Goal: Transaction & Acquisition: Obtain resource

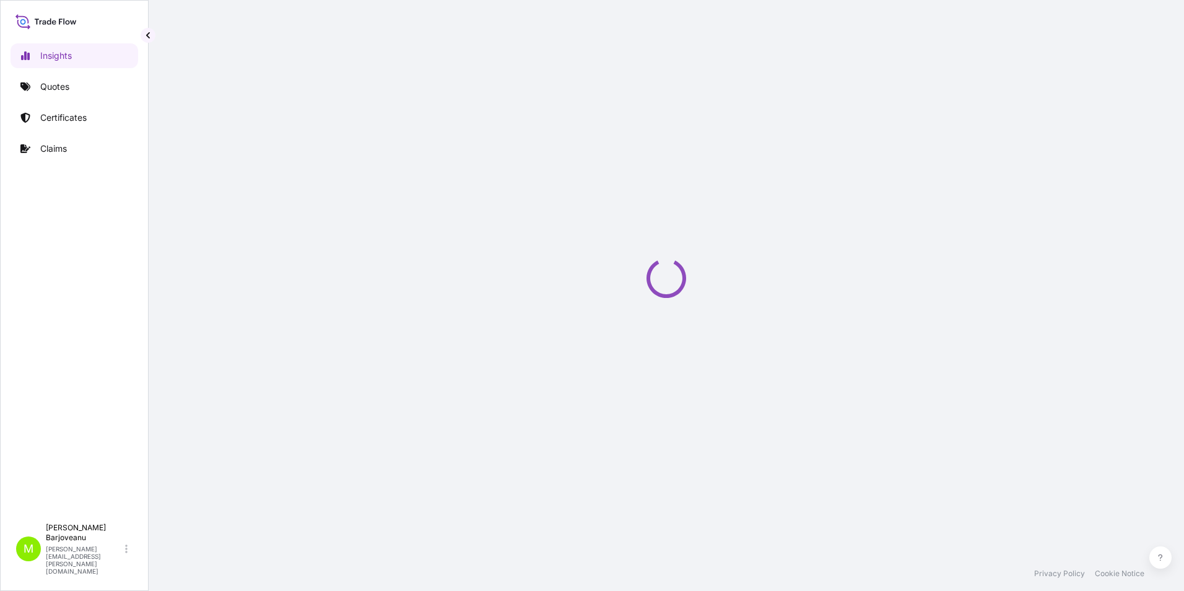
select select "2025"
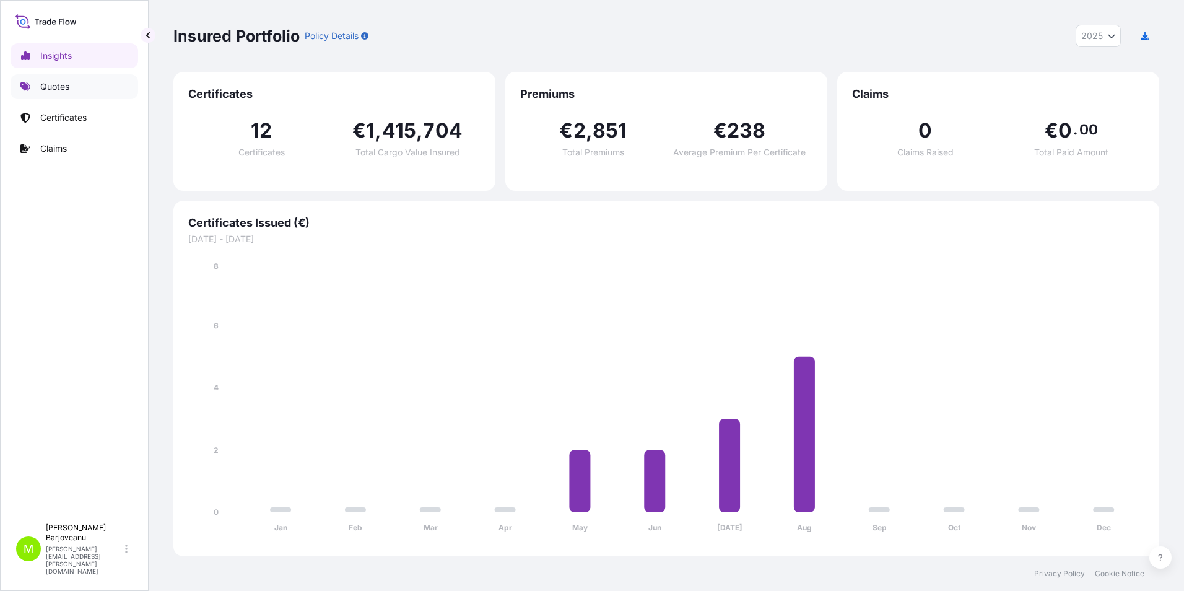
click at [59, 90] on p "Quotes" at bounding box center [54, 87] width 29 height 12
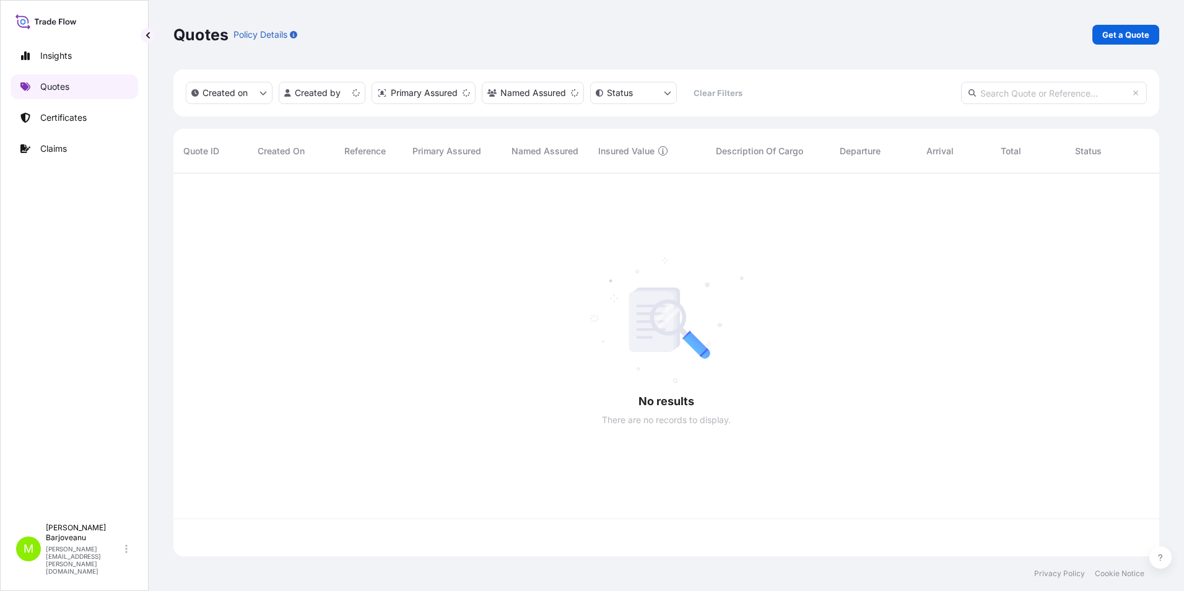
scroll to position [380, 977]
click at [1108, 33] on p "Get a Quote" at bounding box center [1126, 34] width 47 height 12
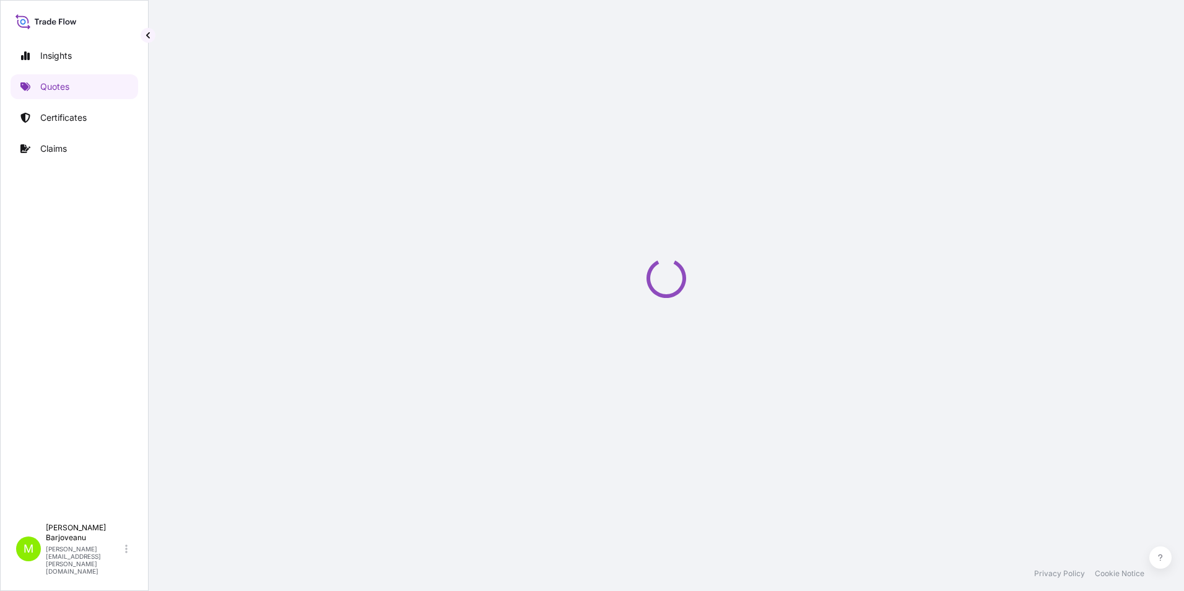
select select "Sea"
select select "21"
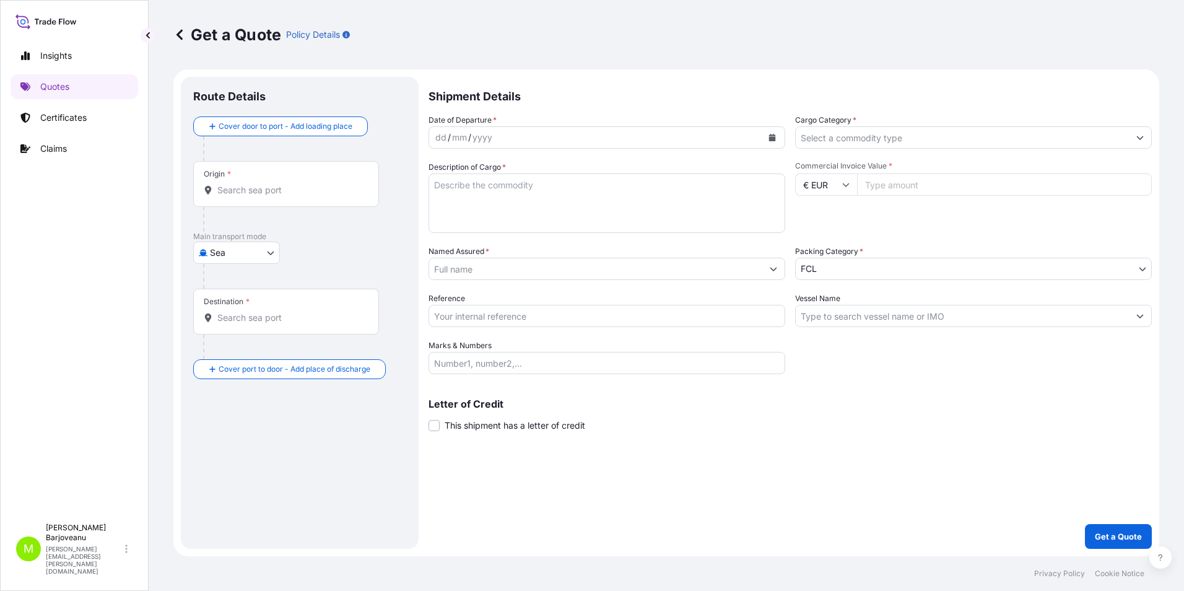
click at [846, 137] on input "Cargo Category *" at bounding box center [962, 137] width 333 height 22
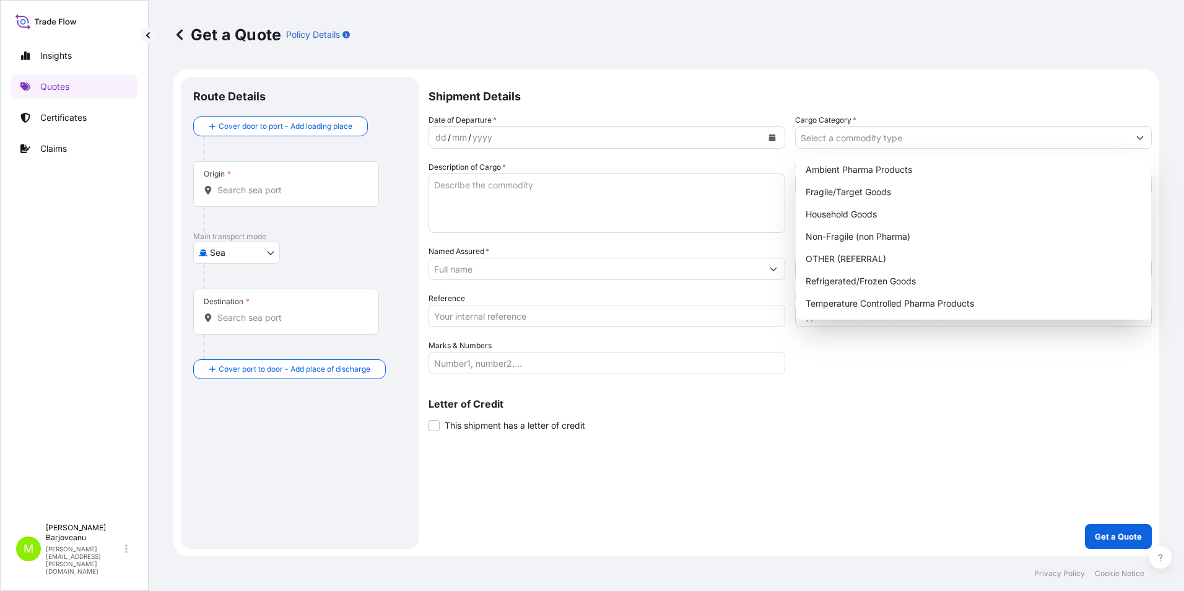
drag, startPoint x: 909, startPoint y: 390, endPoint x: 1144, endPoint y: 22, distance: 437.0
click at [909, 390] on div "Letter of Credit This shipment has a letter of credit Letter of credit * Letter…" at bounding box center [791, 408] width 724 height 48
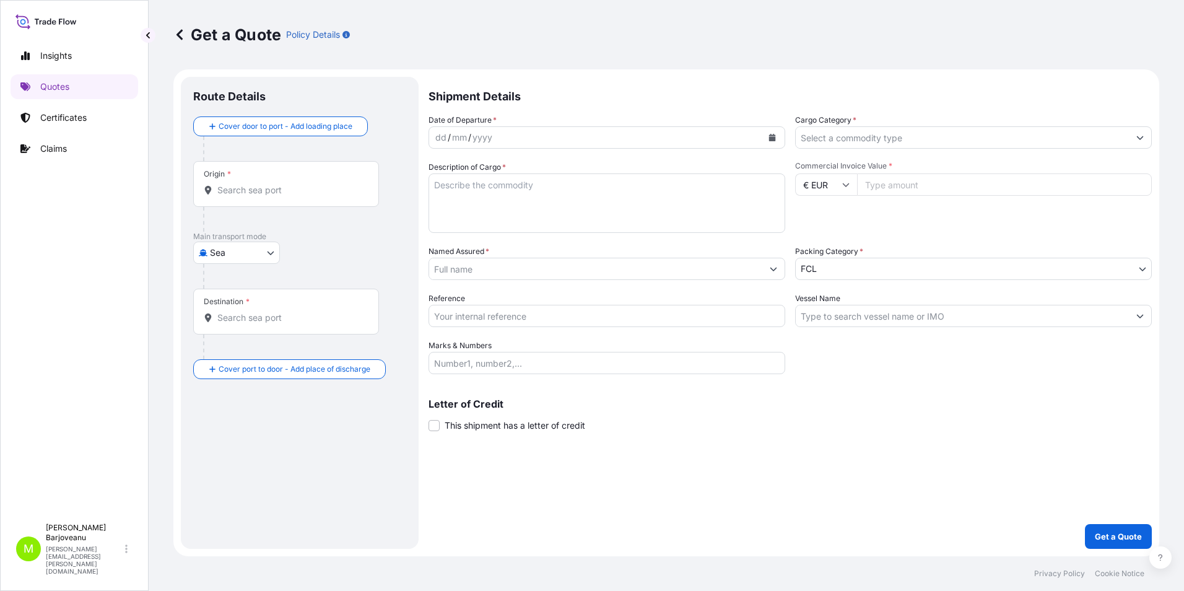
click at [878, 275] on body "Insights Quotes Certificates Claims M [PERSON_NAME] [PERSON_NAME][EMAIL_ADDRESS…" at bounding box center [592, 295] width 1184 height 591
